Goal: Task Accomplishment & Management: Manage account settings

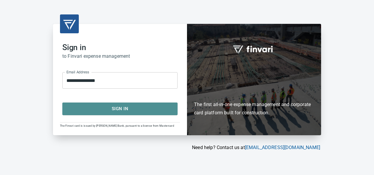
click at [141, 109] on span "Sign In" at bounding box center [120, 109] width 102 height 8
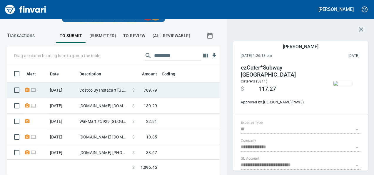
click at [147, 90] on span "789.79" at bounding box center [150, 90] width 13 height 6
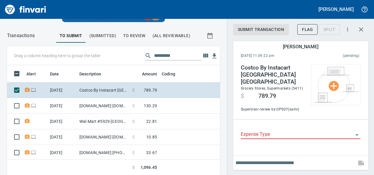
click at [275, 130] on input "Expense Type" at bounding box center [297, 134] width 113 height 8
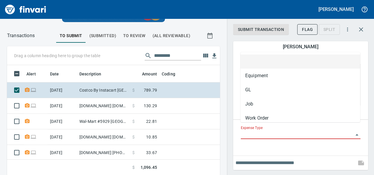
click at [251, 138] on div "Expense Type" at bounding box center [300, 136] width 129 height 30
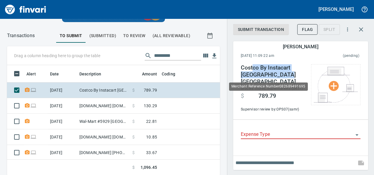
drag, startPoint x: 253, startPoint y: 69, endPoint x: 288, endPoint y: 72, distance: 34.8
click at [288, 72] on h4 "Costco By Instacart [GEOGRAPHIC_DATA] [GEOGRAPHIC_DATA]" at bounding box center [273, 74] width 64 height 21
drag, startPoint x: 288, startPoint y: 72, endPoint x: 282, endPoint y: 73, distance: 6.0
click at [282, 73] on h4 "Costco By Instacart [GEOGRAPHIC_DATA] [GEOGRAPHIC_DATA]" at bounding box center [273, 74] width 64 height 21
click at [278, 74] on h4 "Costco By Instacart [GEOGRAPHIC_DATA] [GEOGRAPHIC_DATA]" at bounding box center [273, 74] width 64 height 21
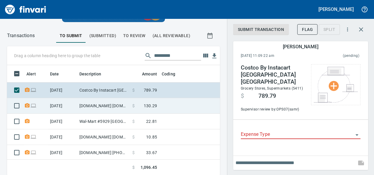
click at [116, 106] on td "[DOMAIN_NAME] [DOMAIN_NAME][URL] WA" at bounding box center [103, 106] width 53 height 16
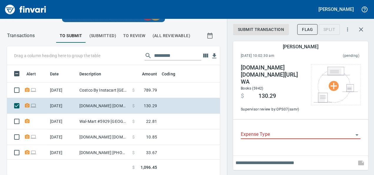
click at [288, 106] on div "[DOMAIN_NAME] [DOMAIN_NAME][URL] WA Books (5942) $ 130.29 Supervisor review by:…" at bounding box center [300, 89] width 129 height 60
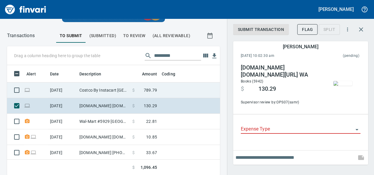
scroll to position [20, 0]
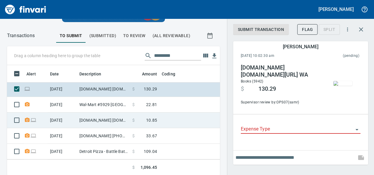
click at [142, 117] on span at bounding box center [140, 120] width 11 height 6
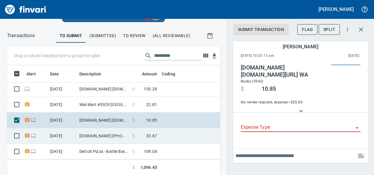
scroll to position [101, 199]
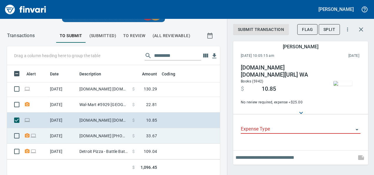
click at [90, 135] on td "[DOMAIN_NAME] [PHONE_NUMBER] [GEOGRAPHIC_DATA]" at bounding box center [103, 136] width 53 height 16
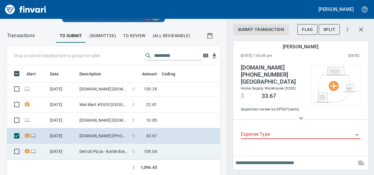
scroll to position [101, 199]
click at [118, 146] on td "Detroit Pizza - Battle Battle Ground [GEOGRAPHIC_DATA]" at bounding box center [103, 151] width 53 height 16
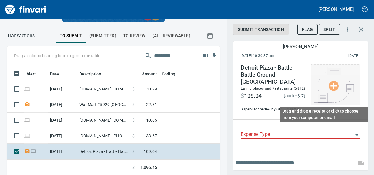
scroll to position [101, 199]
click at [355, 82] on img at bounding box center [336, 85] width 44 height 36
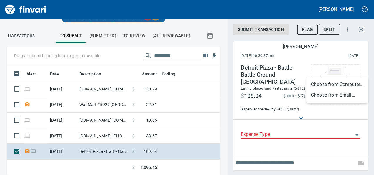
click at [339, 99] on li "Choose from Email..." at bounding box center [337, 95] width 62 height 11
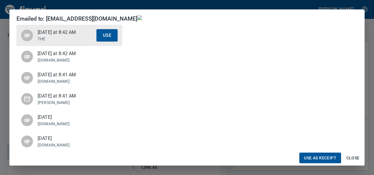
scroll to position [109, 0]
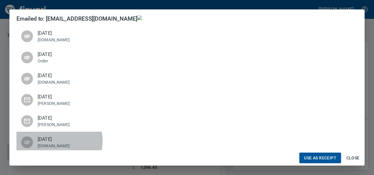
click at [52, 136] on span "[DATE]" at bounding box center [67, 139] width 59 height 7
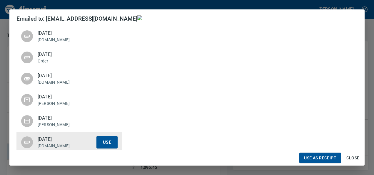
click at [57, 121] on p "[PERSON_NAME]" at bounding box center [67, 124] width 59 height 6
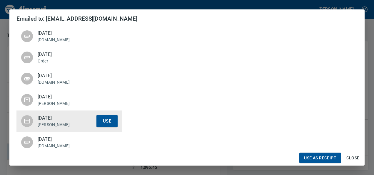
scroll to position [79, 0]
click at [319, 156] on span "Use as Receipt" at bounding box center [320, 157] width 32 height 7
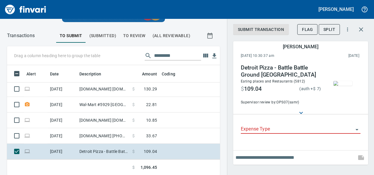
click at [262, 131] on input "Expense Type" at bounding box center [297, 129] width 113 height 8
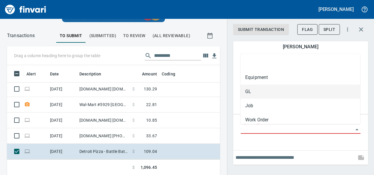
click at [258, 96] on li "GL" at bounding box center [300, 91] width 120 height 14
type input "**"
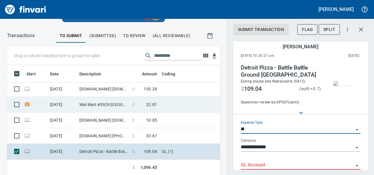
click at [151, 103] on td "$ 22.81" at bounding box center [144, 105] width 29 height 16
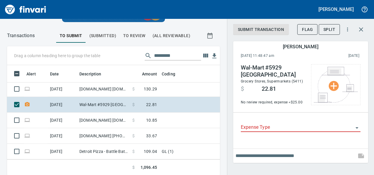
click at [215, 172] on div "Alert Date Description Amount Coding [DATE] Costco By Instacart [GEOGRAPHIC_DAT…" at bounding box center [113, 120] width 213 height 110
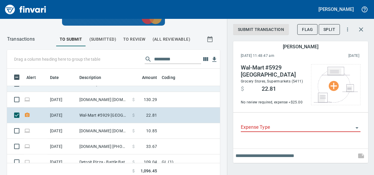
scroll to position [20, 0]
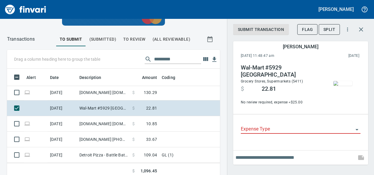
click at [252, 128] on input "Expense Type" at bounding box center [297, 129] width 113 height 8
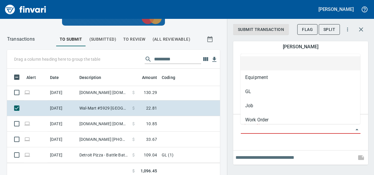
scroll to position [101, 199]
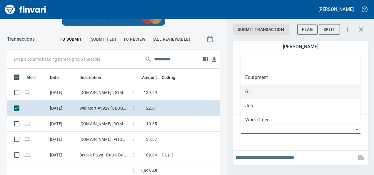
click at [255, 95] on li "GL" at bounding box center [300, 91] width 120 height 14
type input "**"
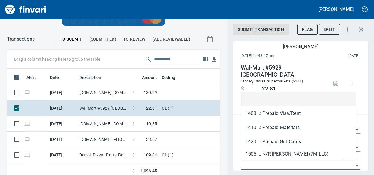
click at [245, 166] on input "GL Account" at bounding box center [297, 165] width 113 height 8
type input "*"
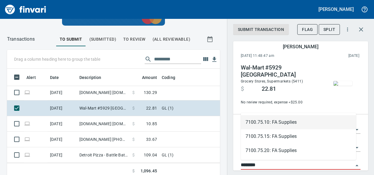
click at [265, 119] on li "7100.75.10: FA Supplies" at bounding box center [298, 122] width 115 height 14
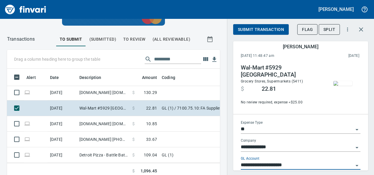
type input "**********"
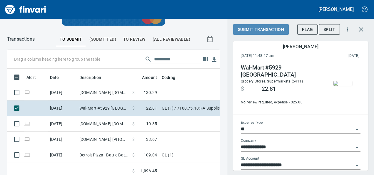
click at [265, 29] on span "Submit Transaction" at bounding box center [261, 29] width 46 height 7
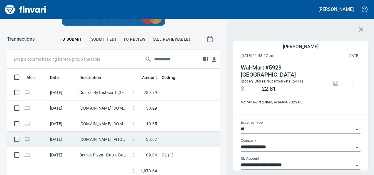
scroll to position [107, 0]
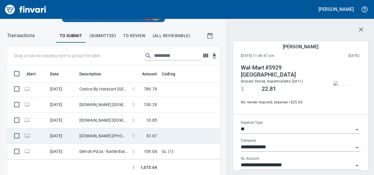
click at [134, 136] on td "$ 33.67" at bounding box center [144, 136] width 29 height 16
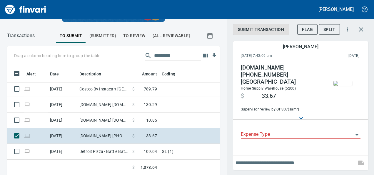
scroll to position [101, 199]
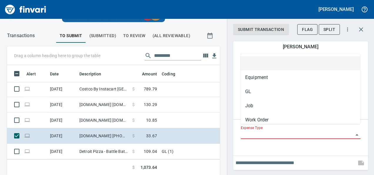
click at [256, 130] on input "Expense Type" at bounding box center [297, 134] width 113 height 8
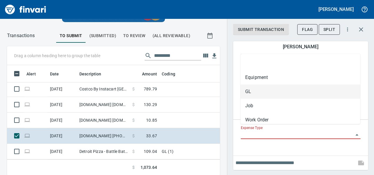
click at [246, 88] on li "GL" at bounding box center [300, 91] width 120 height 14
type input "**"
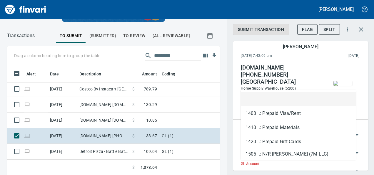
click at [245, 166] on input "GL Account" at bounding box center [297, 170] width 113 height 8
type input "*"
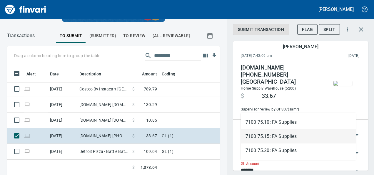
click at [281, 122] on li "7100.75.10: FA Supplies" at bounding box center [298, 122] width 115 height 14
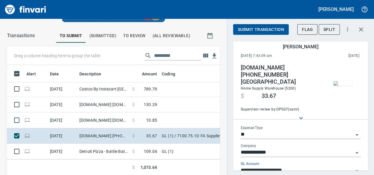
type input "**********"
click at [256, 29] on span "Submit Transaction" at bounding box center [261, 29] width 46 height 7
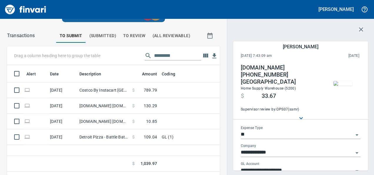
scroll to position [0, 0]
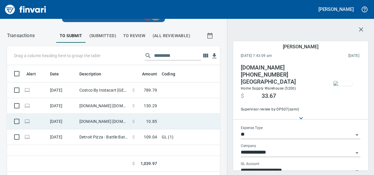
click at [131, 122] on td "$ 10.85" at bounding box center [144, 121] width 29 height 16
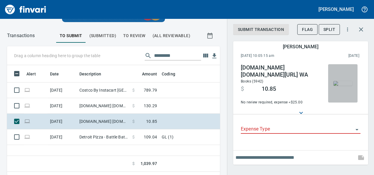
click at [338, 86] on img "button" at bounding box center [342, 83] width 19 height 5
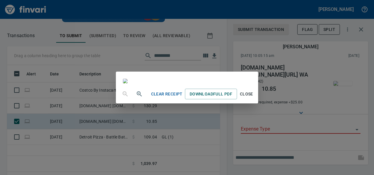
scroll to position [59, 0]
click at [339, 120] on div "Clear Receipt Download Full PDF Close" at bounding box center [187, 87] width 374 height 175
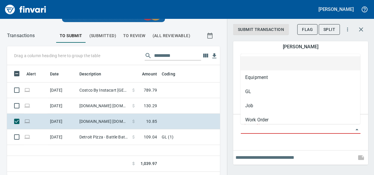
click at [288, 132] on input "Expense Type" at bounding box center [297, 129] width 113 height 8
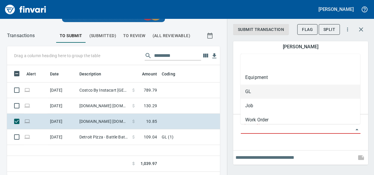
click at [253, 92] on li "GL" at bounding box center [300, 91] width 120 height 14
type input "**"
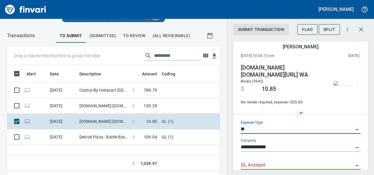
click at [249, 164] on input "GL Account" at bounding box center [297, 165] width 113 height 8
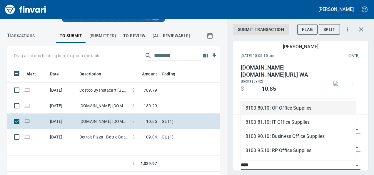
click at [275, 111] on li "8100.80.10: OF Office Supplies" at bounding box center [298, 108] width 115 height 14
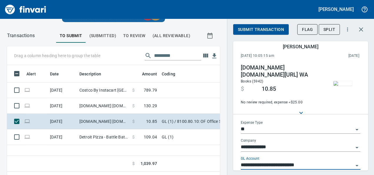
type input "**********"
click at [260, 28] on span "Submit Transaction" at bounding box center [261, 29] width 46 height 7
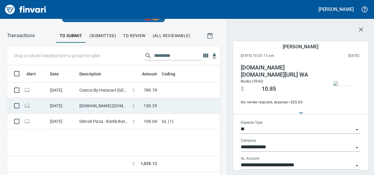
click at [149, 108] on td "$ 130.29" at bounding box center [144, 106] width 29 height 16
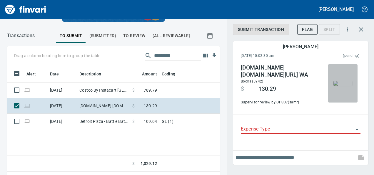
click at [346, 86] on img "button" at bounding box center [342, 83] width 19 height 5
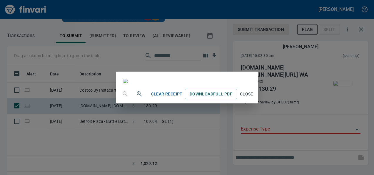
scroll to position [70, 0]
click at [337, 106] on div "Clear Receipt Download Full PDF Close" at bounding box center [187, 87] width 374 height 175
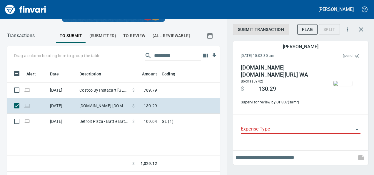
click at [258, 123] on div "Expense Type" at bounding box center [301, 126] width 120 height 13
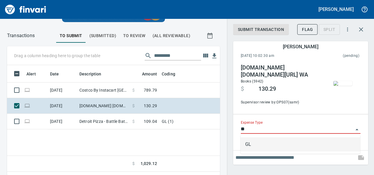
scroll to position [101, 199]
click at [246, 145] on li "GL" at bounding box center [300, 144] width 120 height 14
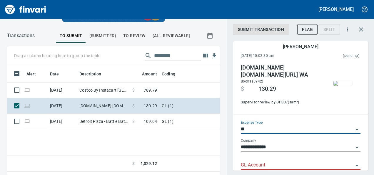
type input "**"
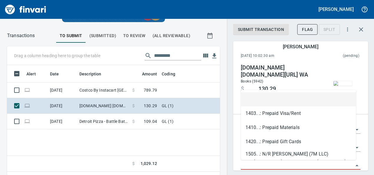
click at [245, 163] on input "GL Account" at bounding box center [297, 165] width 113 height 8
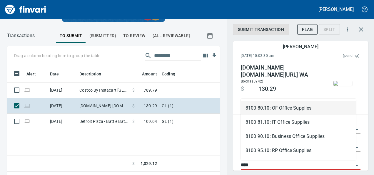
click at [285, 112] on li "8100.80.10: OF Office Supplies" at bounding box center [298, 108] width 115 height 14
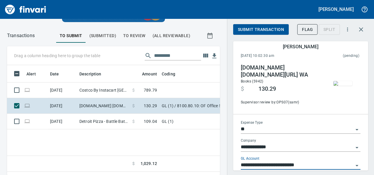
type input "**********"
click at [263, 36] on div "Submit Transaction Flag Split" at bounding box center [293, 29] width 121 height 13
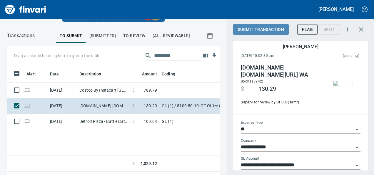
click at [260, 27] on span "Submit Transaction" at bounding box center [261, 29] width 46 height 7
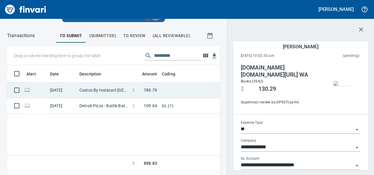
click at [154, 86] on td "$ 789.79" at bounding box center [144, 90] width 29 height 16
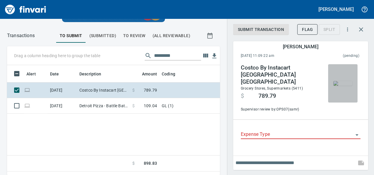
click at [341, 86] on img "button" at bounding box center [342, 83] width 19 height 5
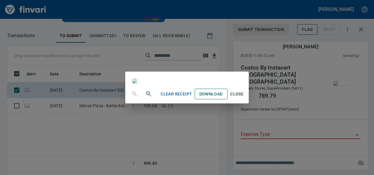
scroll to position [352, 0]
click at [244, 98] on span "Close" at bounding box center [237, 93] width 14 height 7
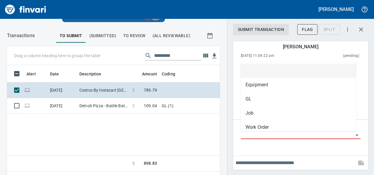
click at [264, 138] on input "Expense Type" at bounding box center [297, 134] width 113 height 8
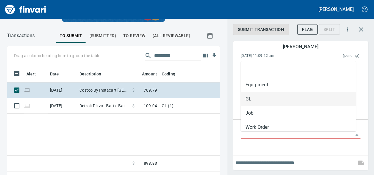
click at [254, 100] on li "GL" at bounding box center [298, 99] width 115 height 14
type input "**"
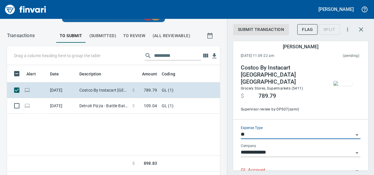
scroll to position [37, 0]
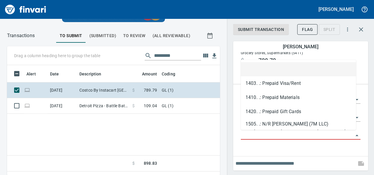
click at [246, 138] on input "GL Account" at bounding box center [297, 135] width 113 height 8
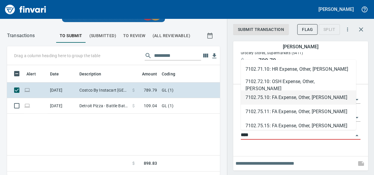
click at [276, 96] on li "7102.75.10: FA Expense, Other, [PERSON_NAME]" at bounding box center [298, 97] width 115 height 14
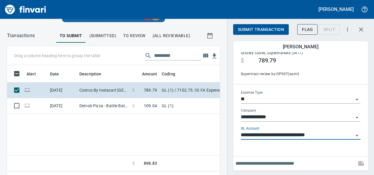
type input "**********"
click at [249, 31] on span "Submit Transaction" at bounding box center [261, 29] width 46 height 7
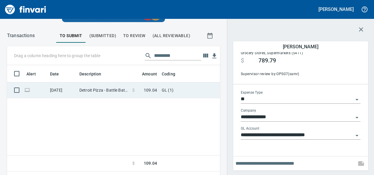
click at [146, 83] on td "$ 109.04" at bounding box center [144, 90] width 29 height 16
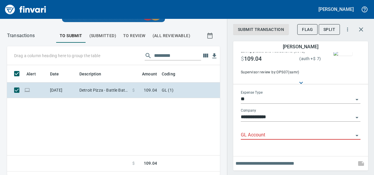
scroll to position [101, 199]
click at [255, 136] on input "GL Account" at bounding box center [297, 135] width 113 height 8
click at [340, 53] on img "button" at bounding box center [342, 53] width 19 height 5
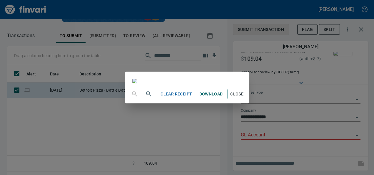
scroll to position [146, 0]
click at [244, 98] on span "Close" at bounding box center [237, 93] width 14 height 7
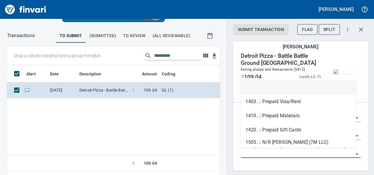
scroll to position [101, 199]
click at [256, 151] on input "GL Account" at bounding box center [297, 153] width 113 height 8
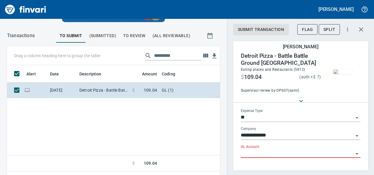
paste input "**********"
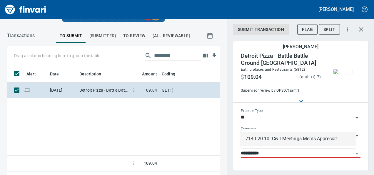
click at [303, 138] on li "7140.20.10: Civil Meetings Meals Appreciat" at bounding box center [298, 138] width 115 height 14
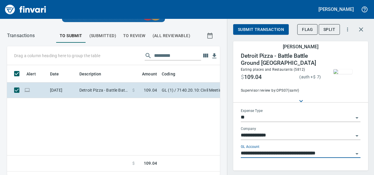
type input "**********"
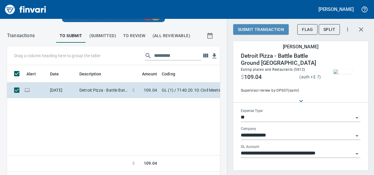
click at [249, 27] on span "Submit Transaction" at bounding box center [261, 29] width 46 height 7
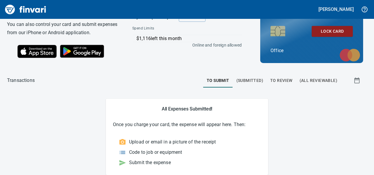
scroll to position [21, 0]
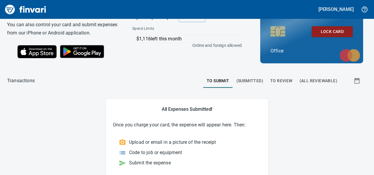
drag, startPoint x: 102, startPoint y: 95, endPoint x: 49, endPoint y: 106, distance: 54.0
click at [49, 106] on main "All Expenses Submitted! Once you charge your card, the expense will appear here…" at bounding box center [187, 137] width 360 height 76
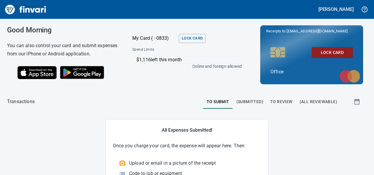
scroll to position [21, 0]
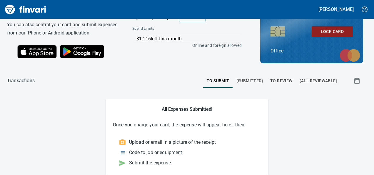
click at [276, 88] on div "Transactions To Submit (Submitted) To Review (All Reviewable) All Expenses Subm…" at bounding box center [187, 125] width 374 height 98
click at [276, 83] on span "To Review" at bounding box center [281, 80] width 22 height 7
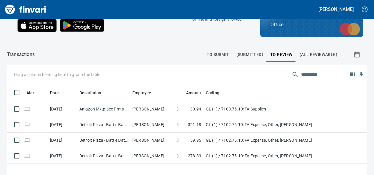
scroll to position [66, 0]
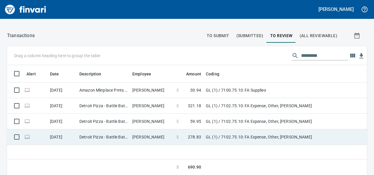
click at [236, 139] on td "GL (1) / 7102.75.10: FA Expense, Other, [PERSON_NAME]" at bounding box center [276, 137] width 147 height 16
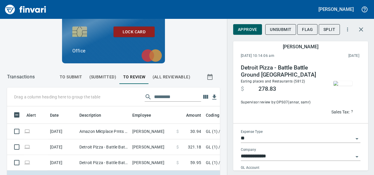
click at [338, 86] on img "button" at bounding box center [342, 83] width 19 height 5
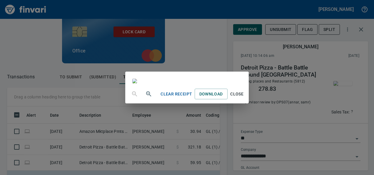
click at [244, 98] on span "Close" at bounding box center [237, 93] width 14 height 7
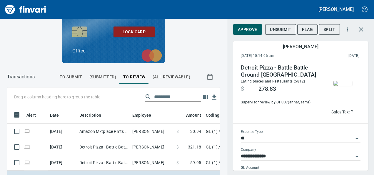
scroll to position [39, 0]
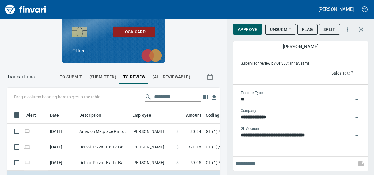
drag, startPoint x: 350, startPoint y: 73, endPoint x: 310, endPoint y: 74, distance: 39.7
click at [310, 74] on div "Detroit Pizza - Battle Battle Ground WA Eating places and Restaurants (5812) $ …" at bounding box center [301, 51] width 120 height 52
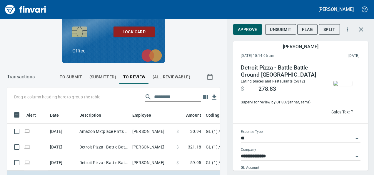
scroll to position [101, 204]
click at [345, 30] on icon "button" at bounding box center [348, 29] width 6 height 6
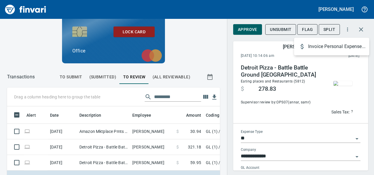
click at [286, 33] on div at bounding box center [187, 87] width 374 height 175
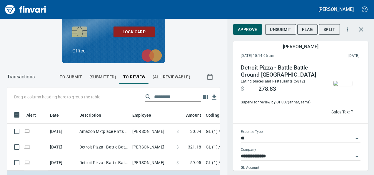
click at [272, 26] on span "Unsubmit" at bounding box center [280, 29] width 21 height 7
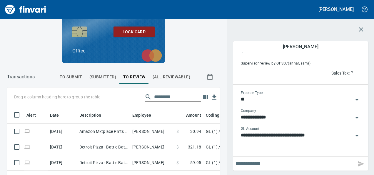
scroll to position [107, 0]
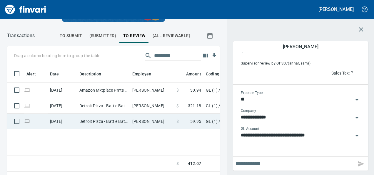
click at [146, 121] on td "Nina Bergmann" at bounding box center [152, 121] width 44 height 16
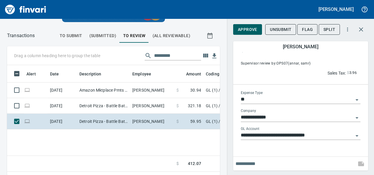
click at [282, 28] on span "Unsubmit" at bounding box center [280, 29] width 21 height 7
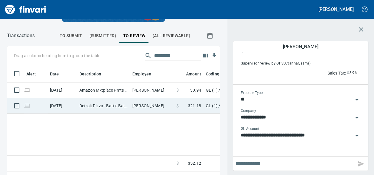
click at [186, 108] on span at bounding box center [183, 106] width 9 height 6
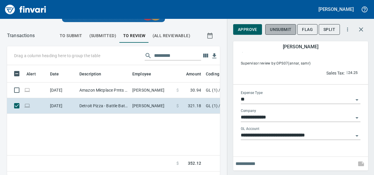
click at [294, 26] on button "Unsubmit" at bounding box center [280, 29] width 31 height 11
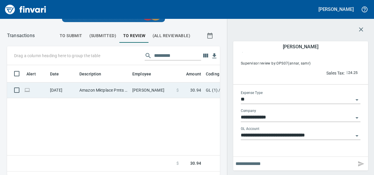
click at [125, 89] on td "Amazon Mktplace Pmts Amzn.com/bill WA" at bounding box center [103, 90] width 53 height 16
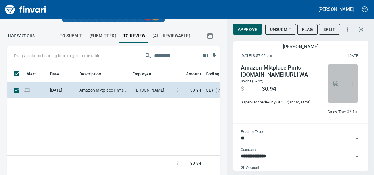
click at [333, 86] on img "button" at bounding box center [342, 83] width 19 height 5
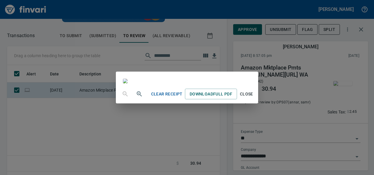
scroll to position [24, 0]
click at [344, 138] on div "Clear Receipt Download Full PDF Close" at bounding box center [187, 87] width 374 height 175
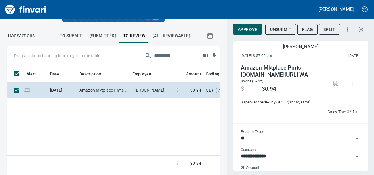
scroll to position [0, 0]
click at [340, 81] on img "button" at bounding box center [342, 83] width 19 height 5
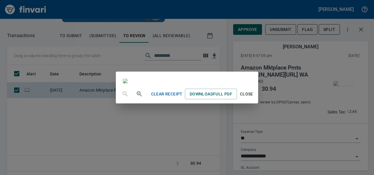
scroll to position [15, 0]
click at [253, 98] on span "Close" at bounding box center [246, 93] width 14 height 7
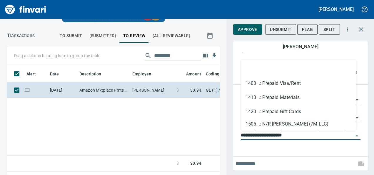
scroll to position [101, 199]
click at [285, 132] on input "**********" at bounding box center [297, 135] width 113 height 8
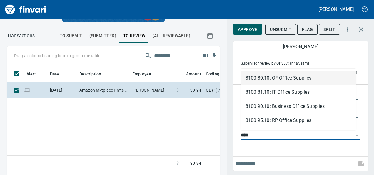
click at [288, 74] on li "8100.80.10: OF Office Supplies" at bounding box center [298, 78] width 115 height 14
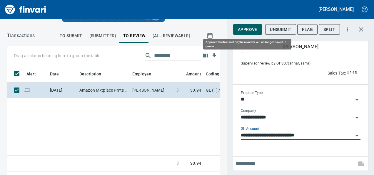
type input "**********"
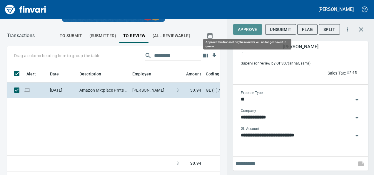
click at [249, 30] on span "Approve" at bounding box center [247, 29] width 19 height 7
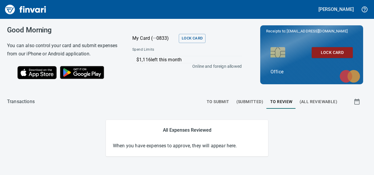
scroll to position [0, 0]
click at [219, 99] on span "To Submit" at bounding box center [218, 101] width 23 height 7
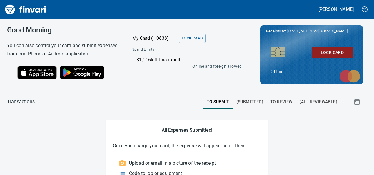
scroll to position [21, 0]
